Goal: Task Accomplishment & Management: Use online tool/utility

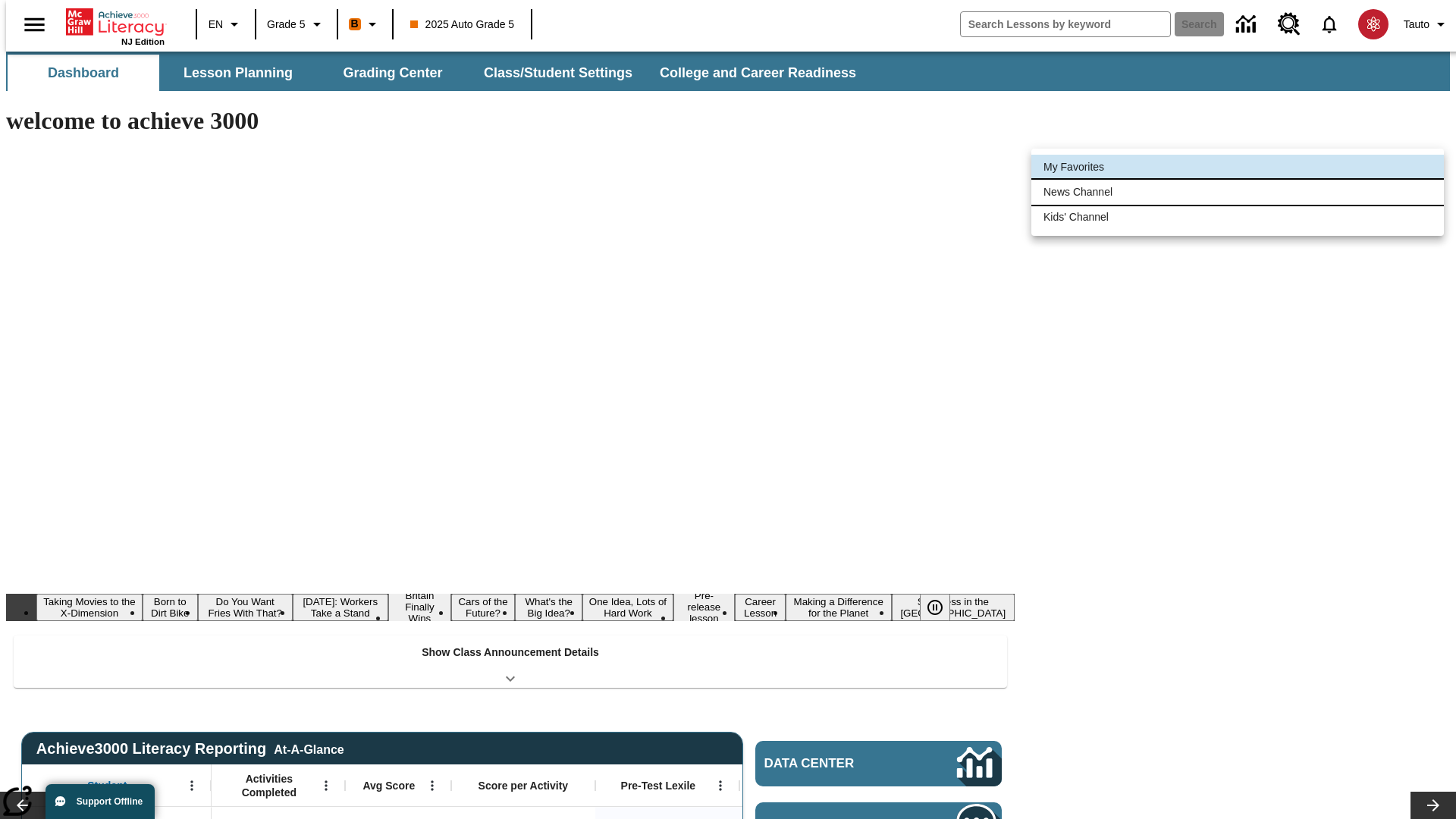
click at [1238, 191] on li "News Channel" at bounding box center [1237, 191] width 412 height 25
type input "120"
